Goal: Information Seeking & Learning: Compare options

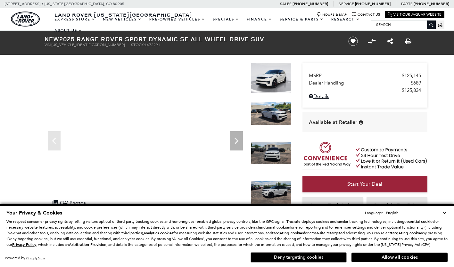
click at [276, 259] on button "Deny targeting cookies" at bounding box center [299, 258] width 96 height 10
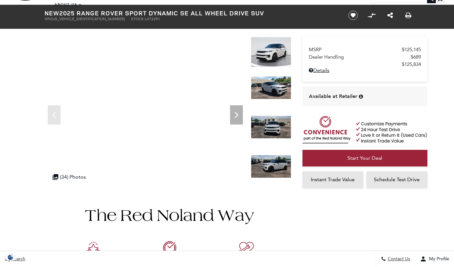
scroll to position [26, 0]
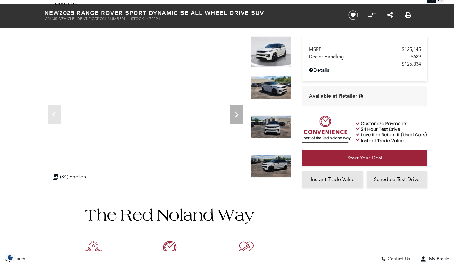
click at [59, 174] on div ".cls-1, .cls-3 { fill: #c50033; } .cls-1 { clip-rule: evenodd; } .cls-2 { clip-…" at bounding box center [69, 176] width 40 height 12
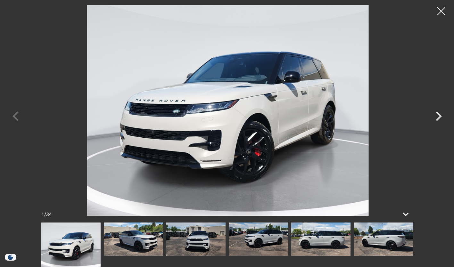
scroll to position [341, 0]
click at [439, 113] on icon "Next" at bounding box center [439, 117] width 6 height 10
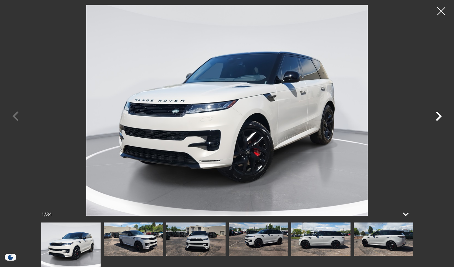
click at [442, 119] on icon "Next" at bounding box center [438, 116] width 19 height 19
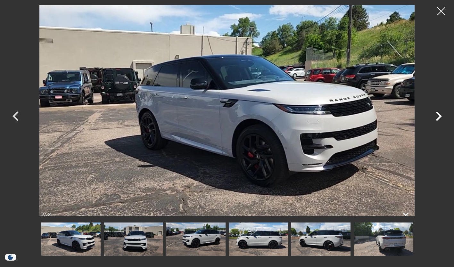
click at [439, 114] on icon "Next" at bounding box center [439, 117] width 6 height 10
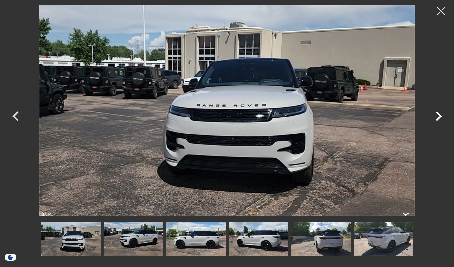
click at [438, 116] on icon "Next" at bounding box center [438, 116] width 19 height 19
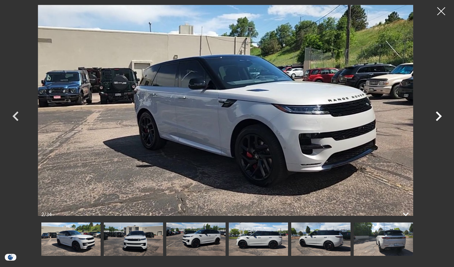
click at [440, 115] on icon "Next" at bounding box center [439, 117] width 6 height 10
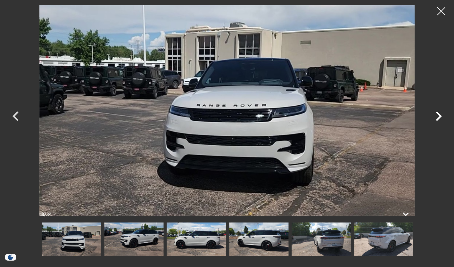
click at [323, 241] on img at bounding box center [321, 239] width 59 height 33
click at [435, 118] on icon "Next" at bounding box center [438, 116] width 19 height 19
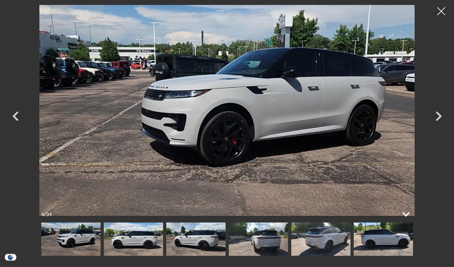
click at [406, 214] on icon at bounding box center [405, 214] width 15 height 15
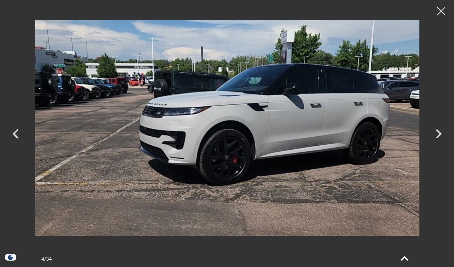
click at [408, 256] on icon at bounding box center [404, 258] width 15 height 15
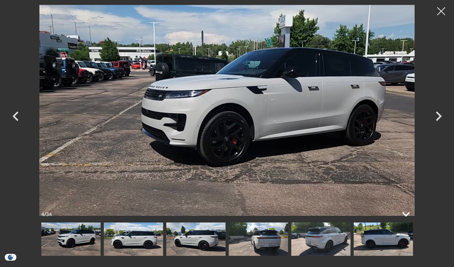
click at [438, 116] on icon "Next" at bounding box center [438, 116] width 19 height 19
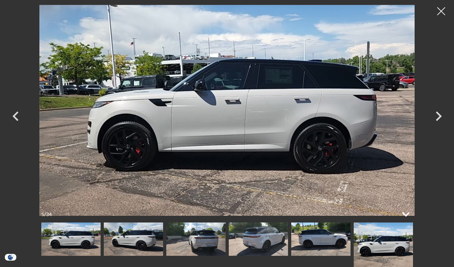
click at [440, 116] on icon "Next" at bounding box center [439, 117] width 6 height 10
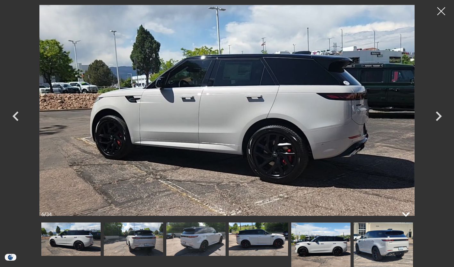
click at [440, 115] on icon "Next" at bounding box center [439, 117] width 6 height 10
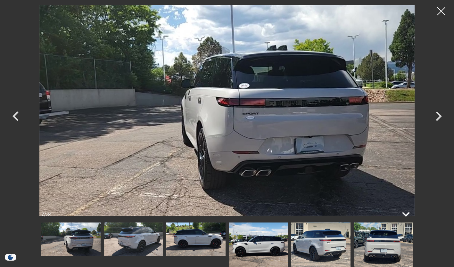
click at [438, 117] on icon "Next" at bounding box center [438, 116] width 19 height 19
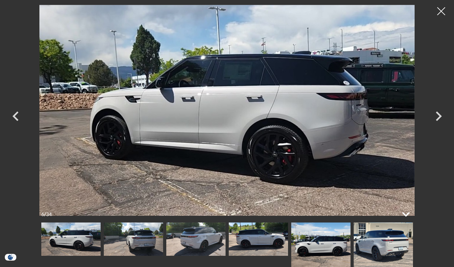
click at [443, 115] on icon "Next" at bounding box center [438, 116] width 19 height 19
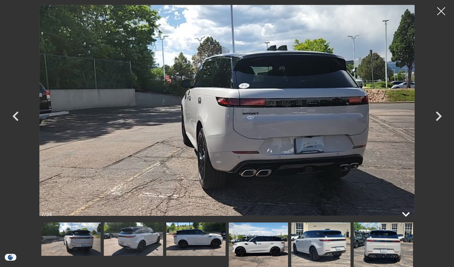
click at [439, 114] on icon "Next" at bounding box center [439, 117] width 6 height 10
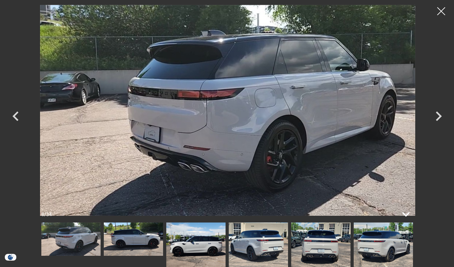
click at [438, 112] on icon "Next" at bounding box center [438, 116] width 19 height 19
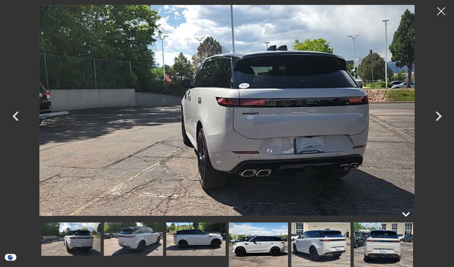
click at [441, 114] on icon "Next" at bounding box center [438, 116] width 19 height 19
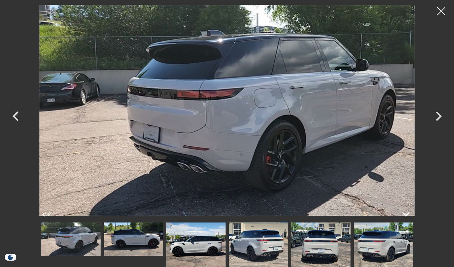
click at [440, 114] on icon "Next" at bounding box center [438, 116] width 19 height 19
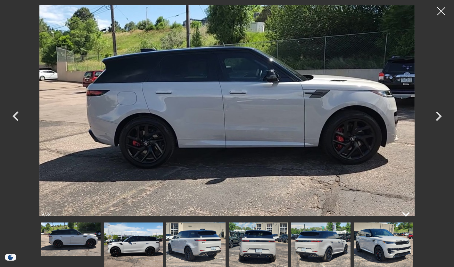
click at [441, 115] on icon "Next" at bounding box center [438, 116] width 19 height 19
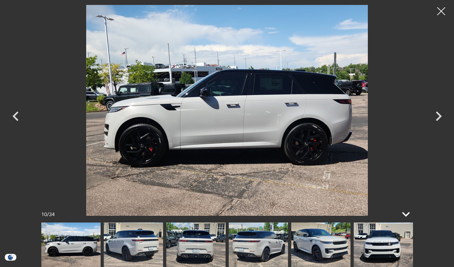
scroll to position [340, 0]
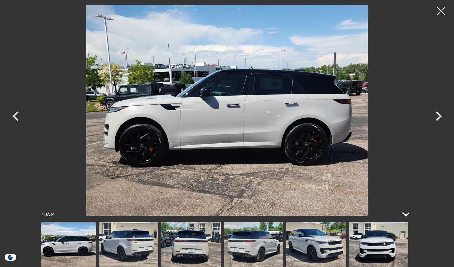
click at [436, 112] on icon "Next" at bounding box center [438, 116] width 19 height 19
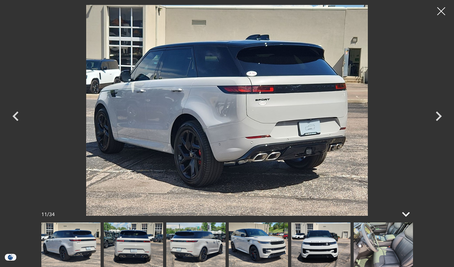
click at [442, 118] on icon "Next" at bounding box center [438, 116] width 19 height 19
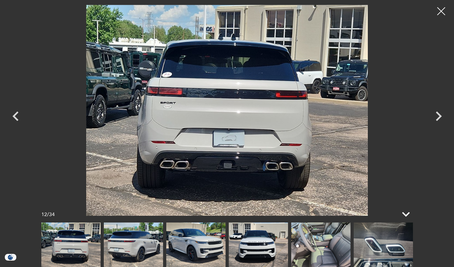
click at [439, 115] on icon "Next" at bounding box center [439, 117] width 6 height 10
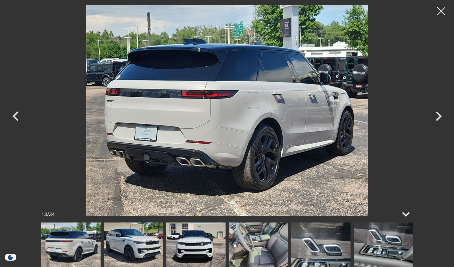
click at [441, 114] on icon "Next" at bounding box center [438, 116] width 19 height 19
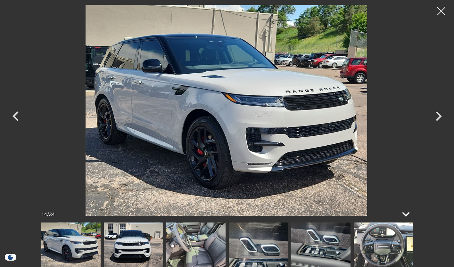
click at [438, 115] on icon "Next" at bounding box center [438, 116] width 19 height 19
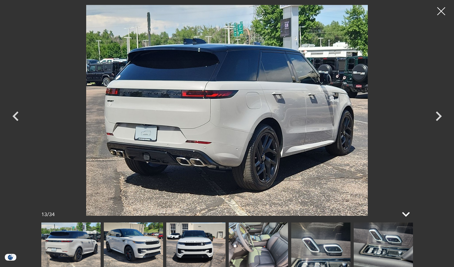
click at [440, 116] on icon "Next" at bounding box center [439, 117] width 6 height 10
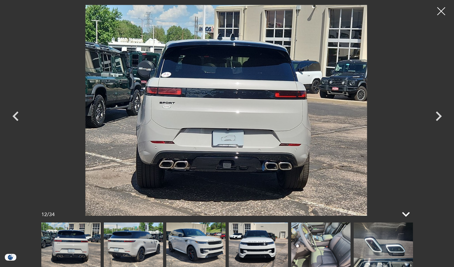
click at [443, 116] on icon "Next" at bounding box center [438, 116] width 19 height 19
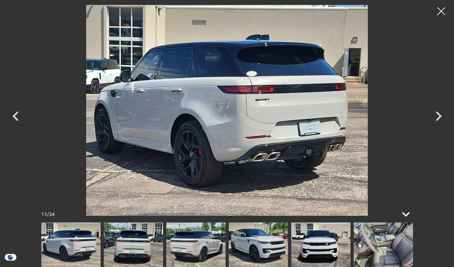
click at [370, 238] on img at bounding box center [383, 245] width 59 height 45
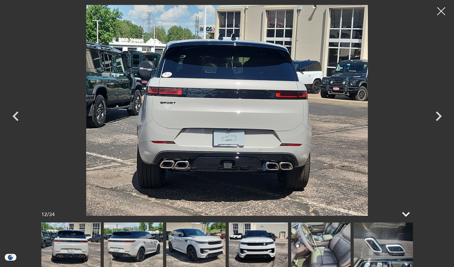
click at [320, 248] on img at bounding box center [320, 245] width 59 height 45
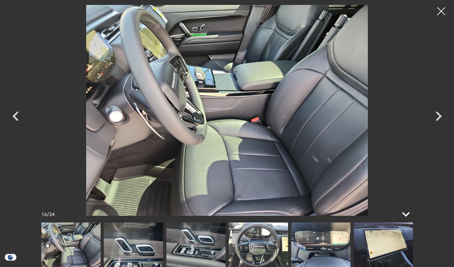
click at [133, 243] on img at bounding box center [133, 245] width 59 height 45
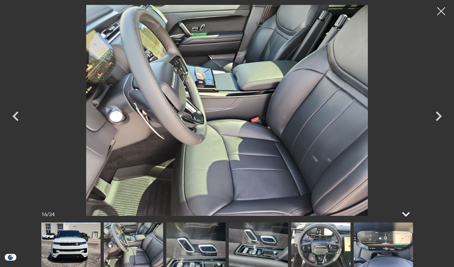
click at [184, 248] on img at bounding box center [195, 245] width 59 height 45
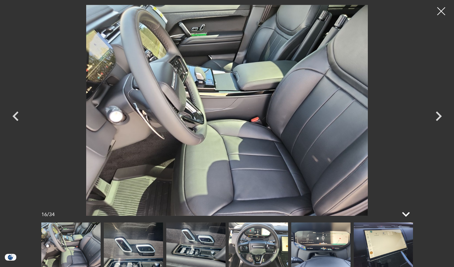
click at [137, 249] on img at bounding box center [133, 245] width 59 height 45
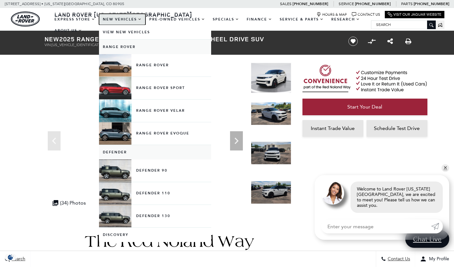
click at [112, 18] on link "New Vehicles" at bounding box center [122, 19] width 46 height 11
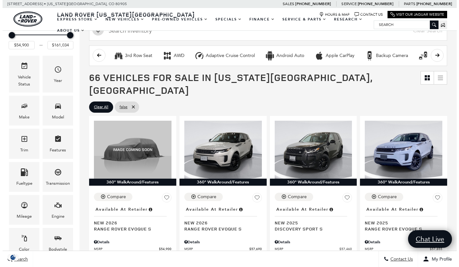
scroll to position [85, 0]
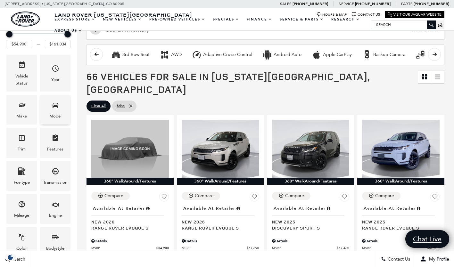
click at [54, 111] on span "Model" at bounding box center [56, 106] width 8 height 13
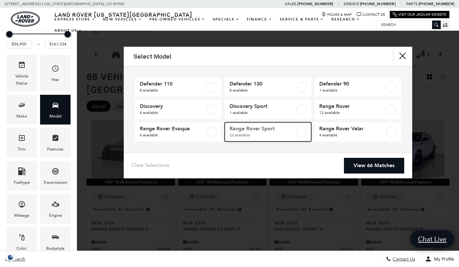
click at [297, 132] on label at bounding box center [301, 132] width 10 height 10
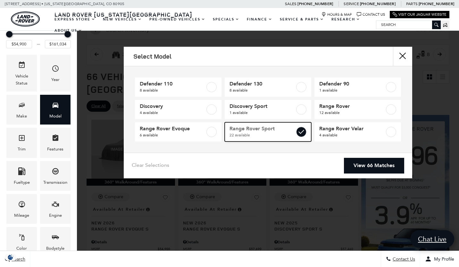
type input "$88,764"
type input "$127,179"
checkbox input "true"
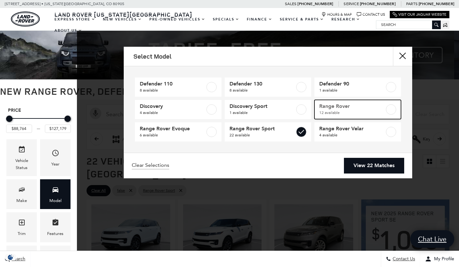
click at [391, 109] on label at bounding box center [391, 109] width 10 height 10
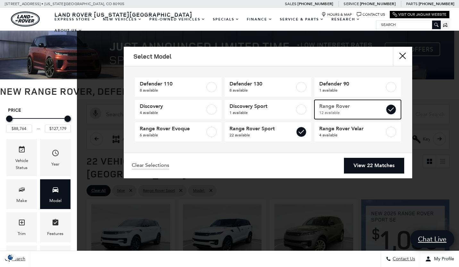
type input "$161,034"
checkbox input "true"
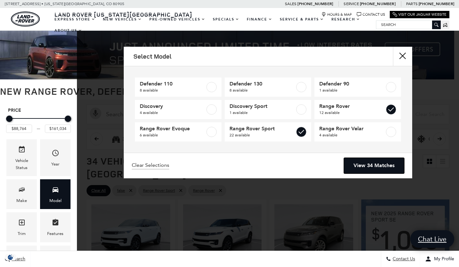
click at [353, 168] on link "View 34 Matches" at bounding box center [374, 166] width 60 height 16
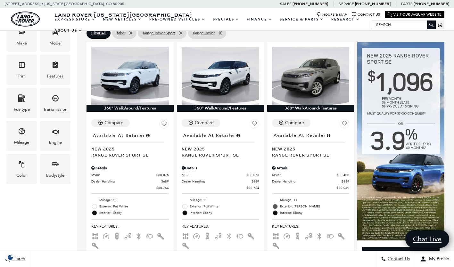
scroll to position [157, 0]
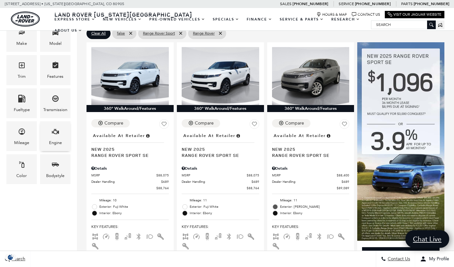
click at [54, 137] on span "Engine" at bounding box center [56, 132] width 8 height 13
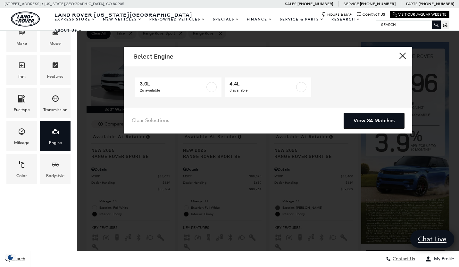
click at [348, 122] on link "View 34 Matches" at bounding box center [374, 121] width 60 height 16
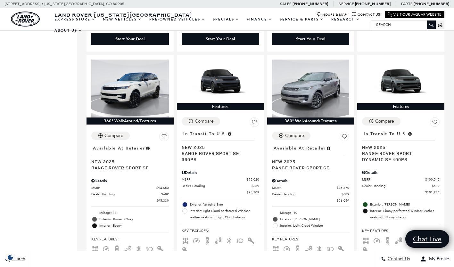
scroll to position [870, 0]
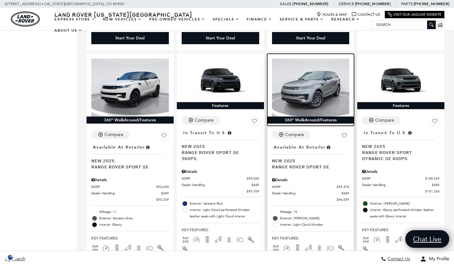
click at [311, 81] on img at bounding box center [311, 88] width 78 height 58
